Goal: Find specific page/section: Find specific page/section

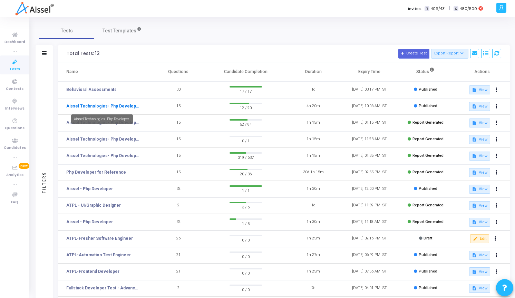
click at [124, 106] on link "Aissel Technologies- Php Developer-" at bounding box center [102, 106] width 73 height 6
